Goal: Communication & Community: Answer question/provide support

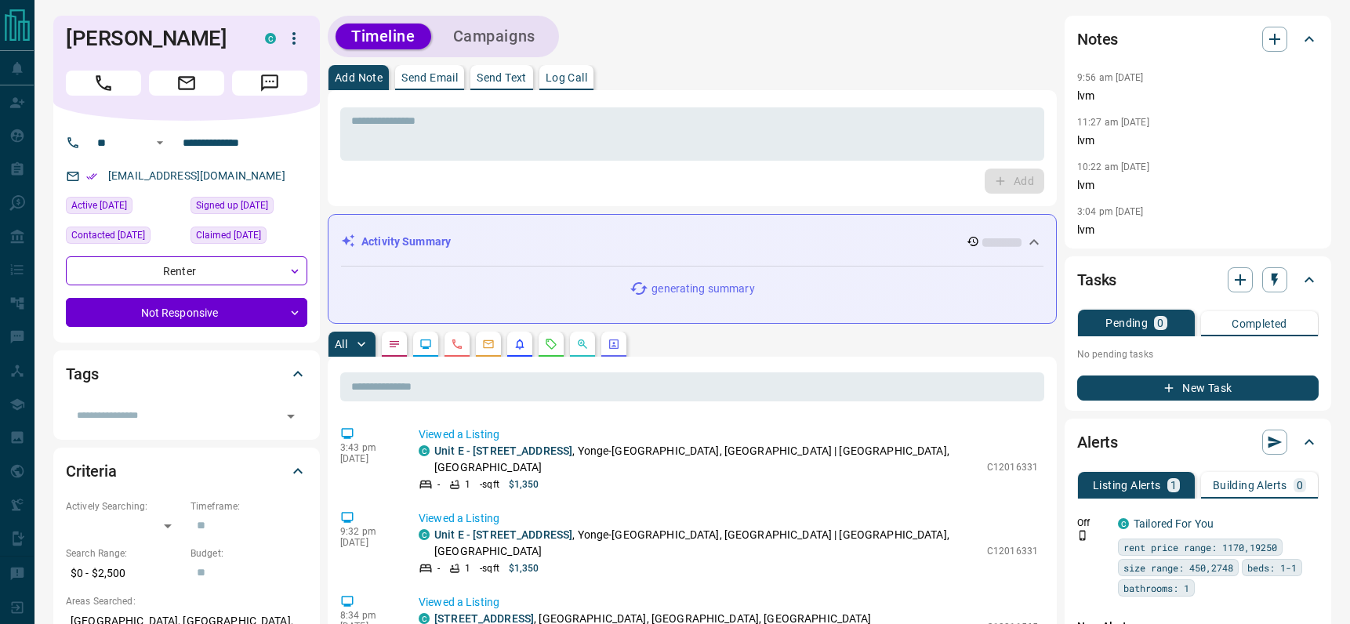
click at [426, 72] on p "Send Email" at bounding box center [429, 77] width 56 height 11
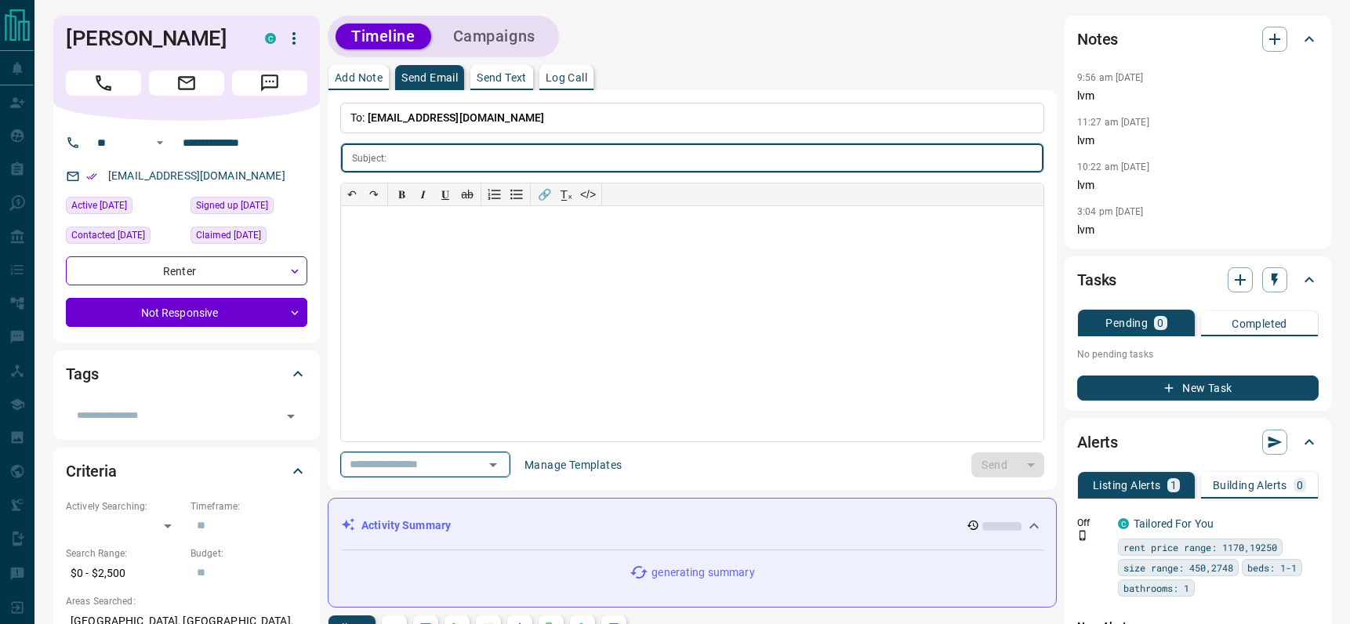
click at [502, 460] on icon "Open" at bounding box center [493, 464] width 19 height 19
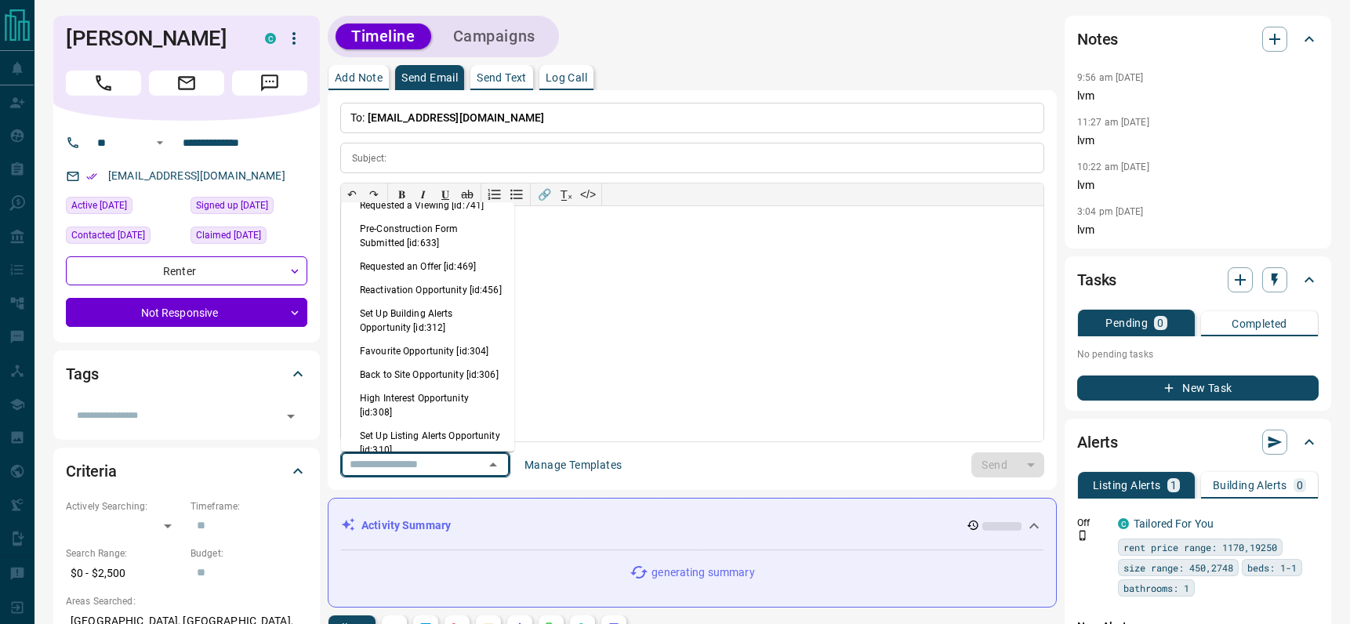
scroll to position [1035, 0]
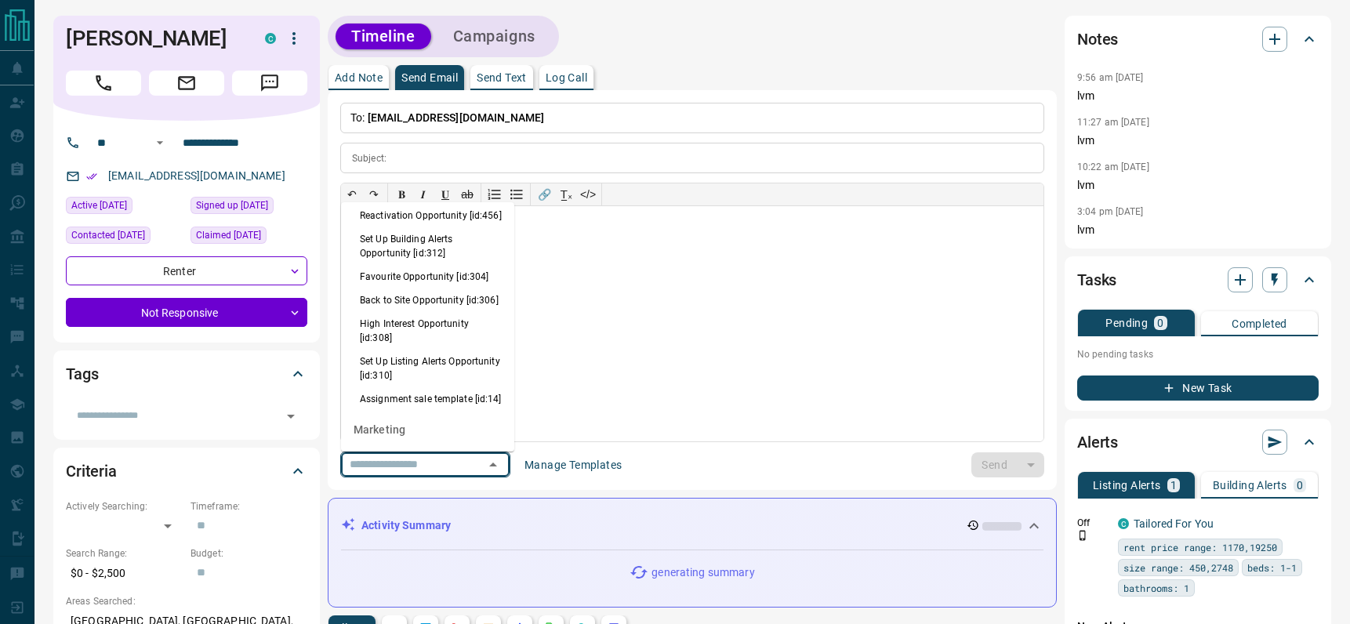
click at [419, 312] on li "Back to Site Opportunity [id:306]" at bounding box center [427, 300] width 173 height 24
type input "**********"
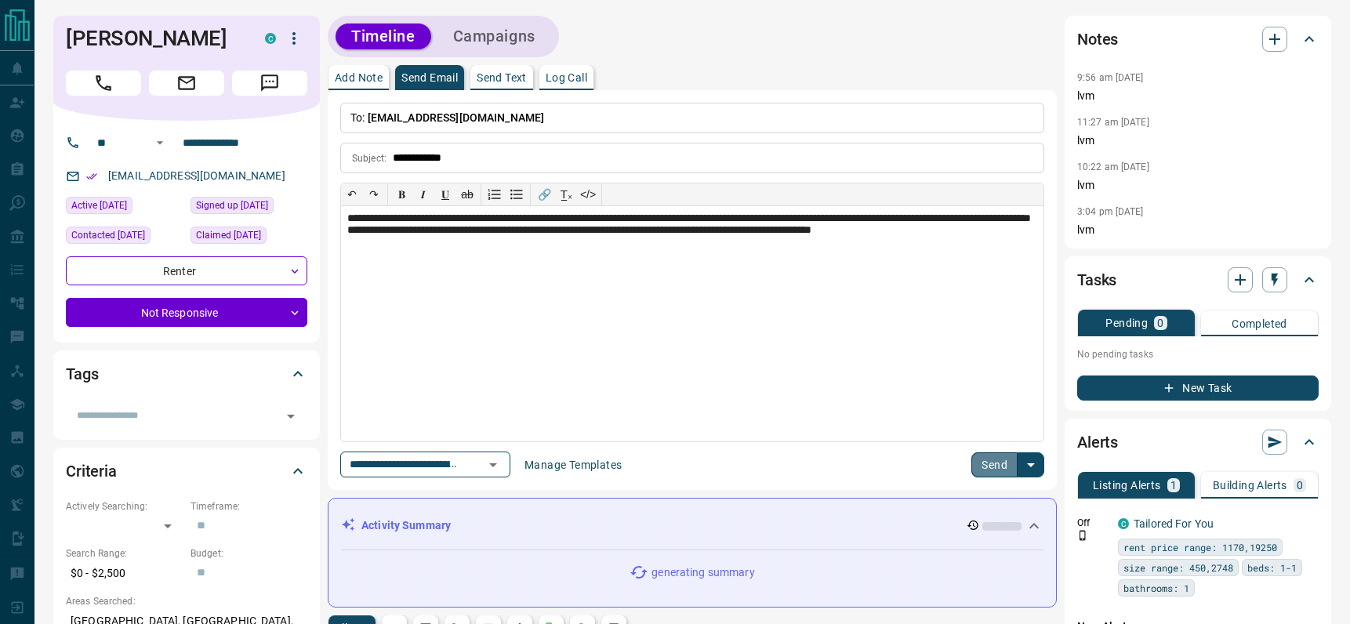
click at [984, 460] on button "Send" at bounding box center [994, 464] width 46 height 25
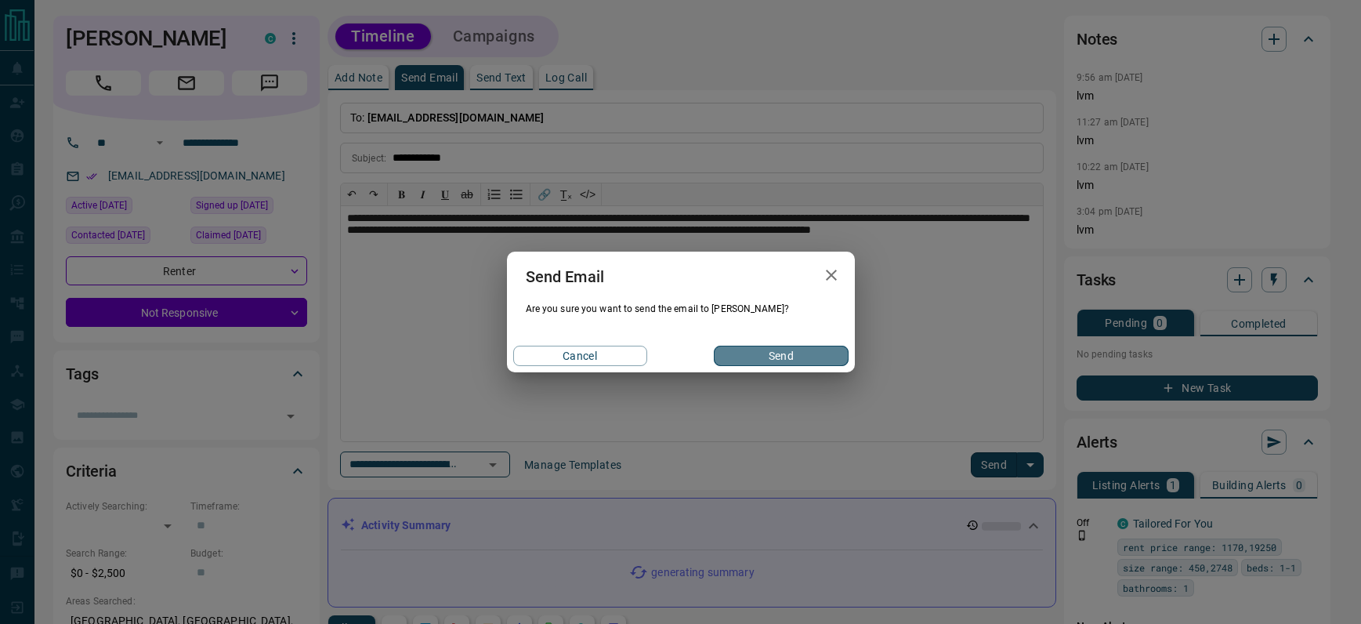
click at [769, 352] on button "Send" at bounding box center [781, 356] width 134 height 20
